Goal: Information Seeking & Learning: Learn about a topic

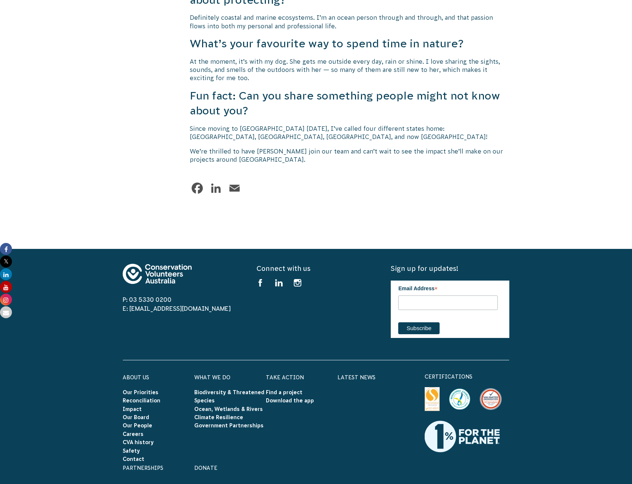
scroll to position [1248, 0]
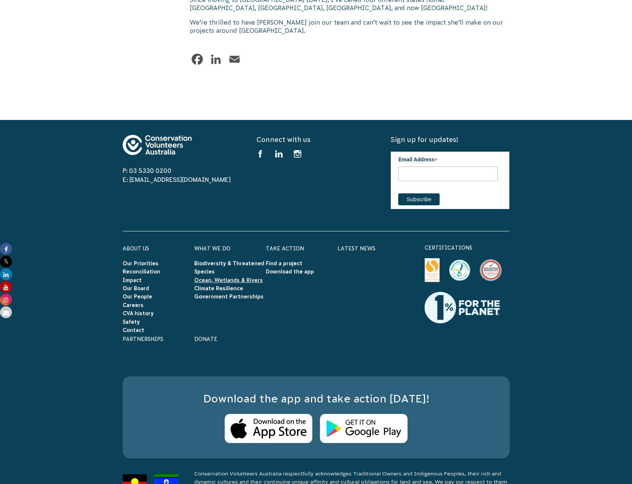
click at [232, 277] on link "Ocean, Wetlands & Rivers" at bounding box center [228, 280] width 69 height 6
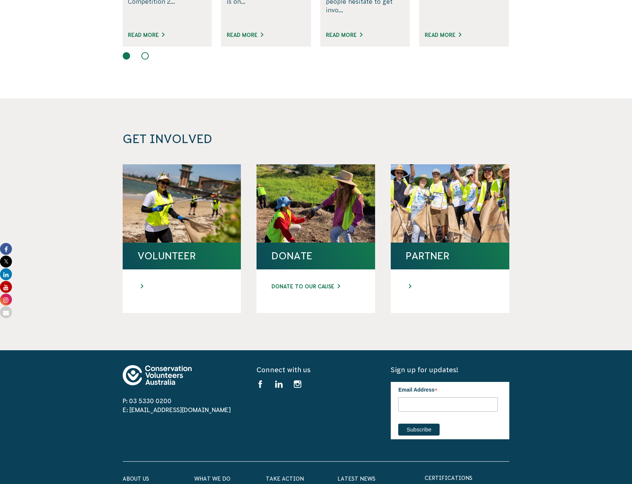
scroll to position [2574, 0]
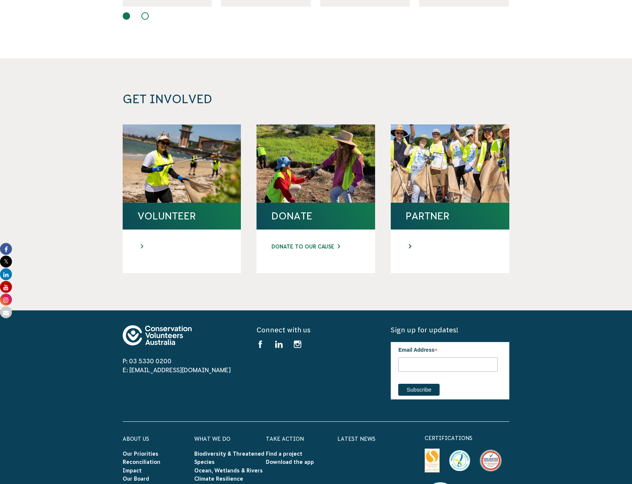
click at [410, 243] on link at bounding box center [450, 247] width 89 height 8
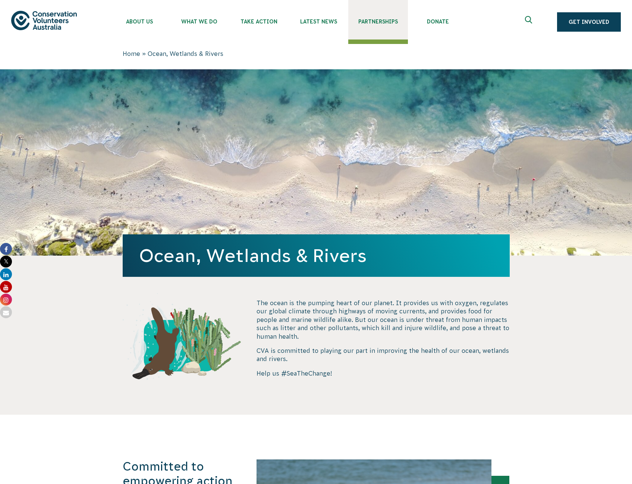
click at [397, 19] on span "Partnerships" at bounding box center [378, 22] width 60 height 6
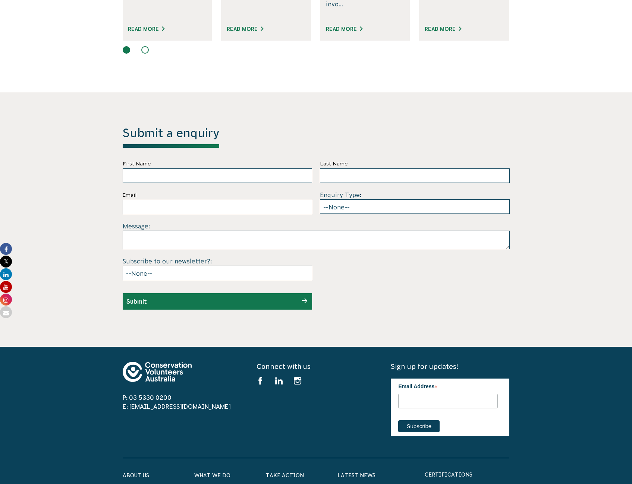
scroll to position [2126, 0]
